Goal: Task Accomplishment & Management: Use online tool/utility

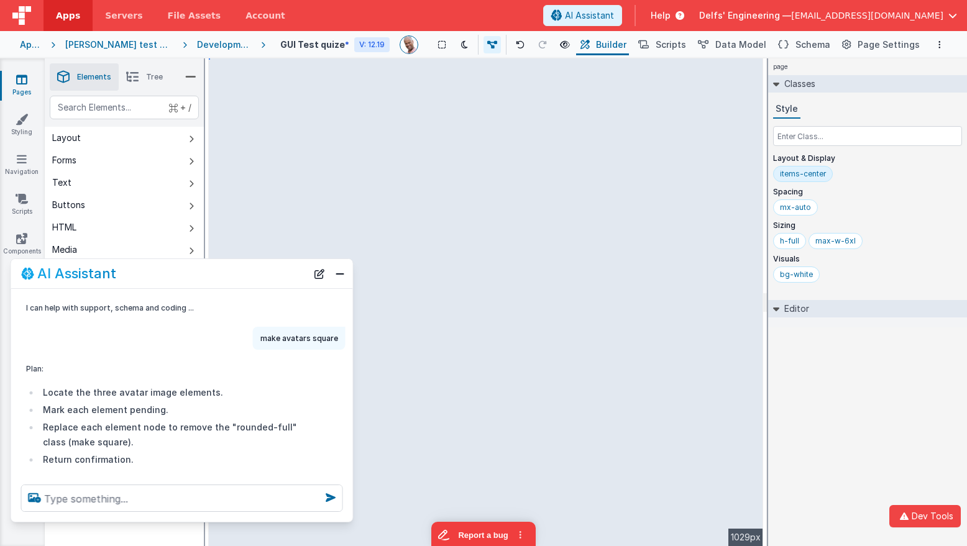
scroll to position [309, 0]
